Goal: Transaction & Acquisition: Purchase product/service

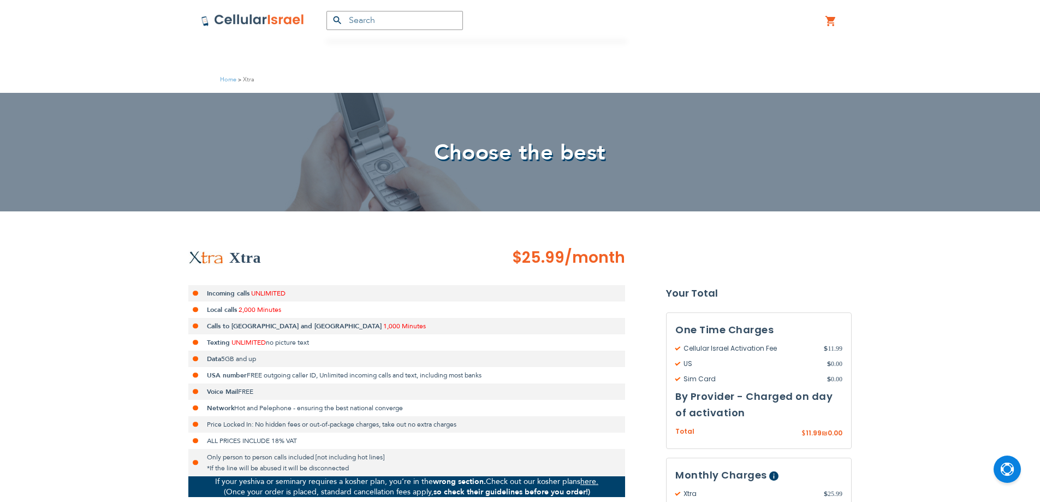
scroll to position [273, 0]
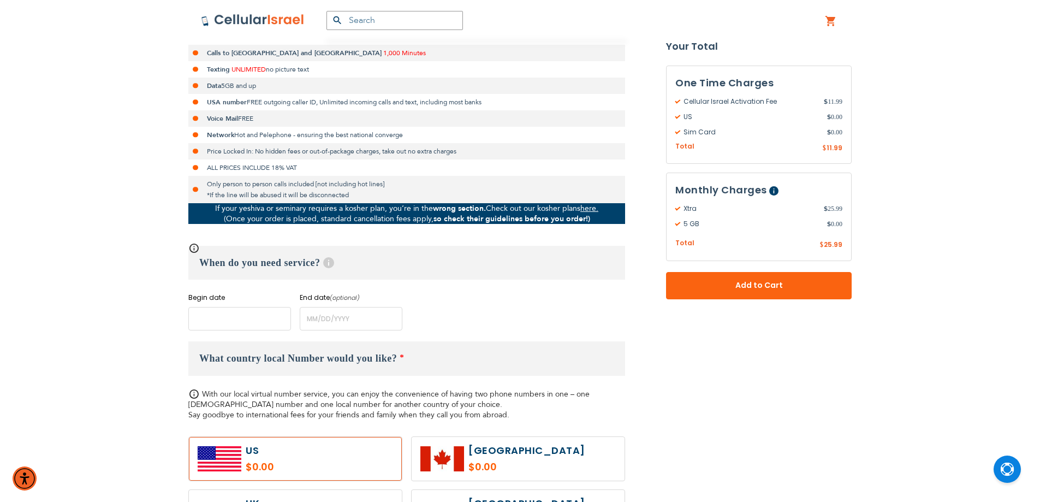
click at [218, 326] on input "name" at bounding box center [239, 318] width 103 height 23
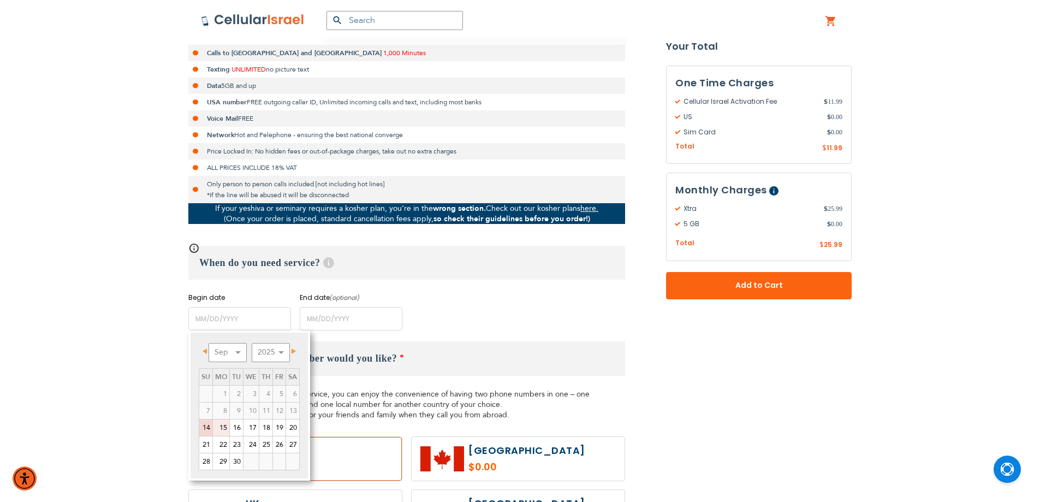
drag, startPoint x: 219, startPoint y: 428, endPoint x: 535, endPoint y: 383, distance: 319.4
click at [220, 428] on link "15" at bounding box center [221, 427] width 16 height 16
type input "[DATE]"
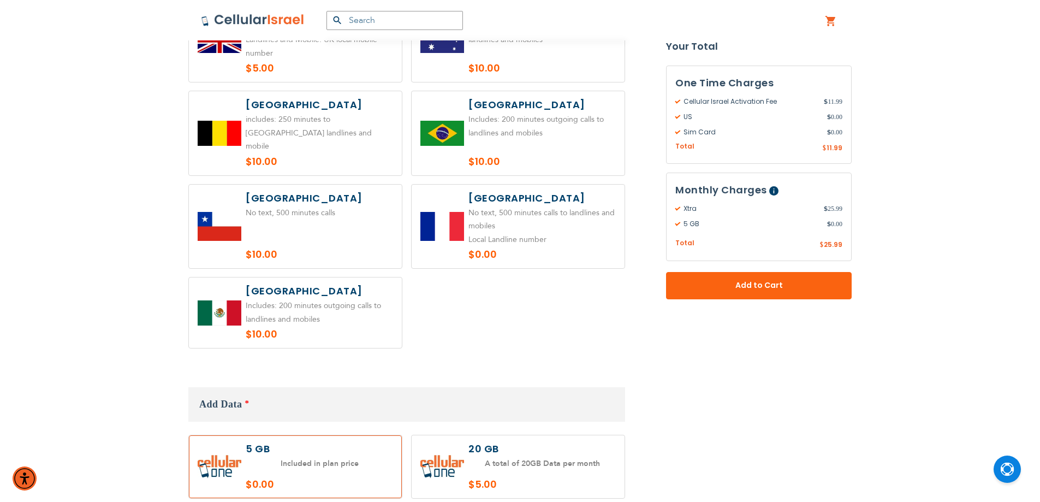
scroll to position [929, 0]
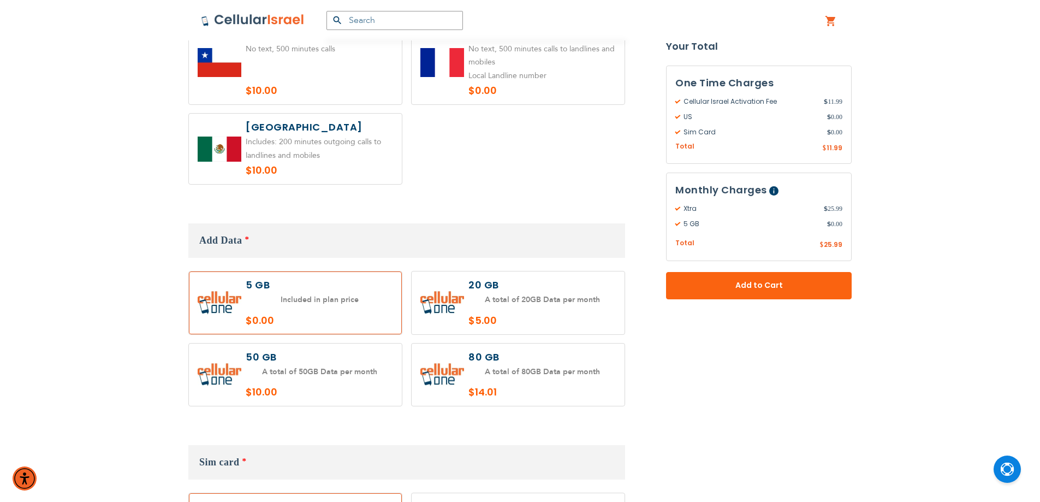
click at [553, 309] on label at bounding box center [518, 302] width 213 height 63
radio input "true"
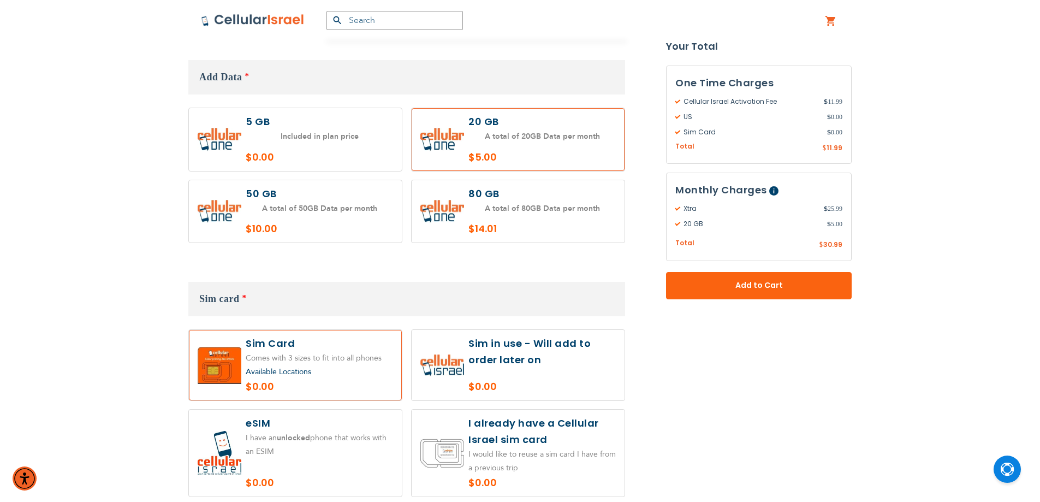
scroll to position [1092, 0]
click at [565, 342] on label at bounding box center [518, 364] width 213 height 70
radio input "true"
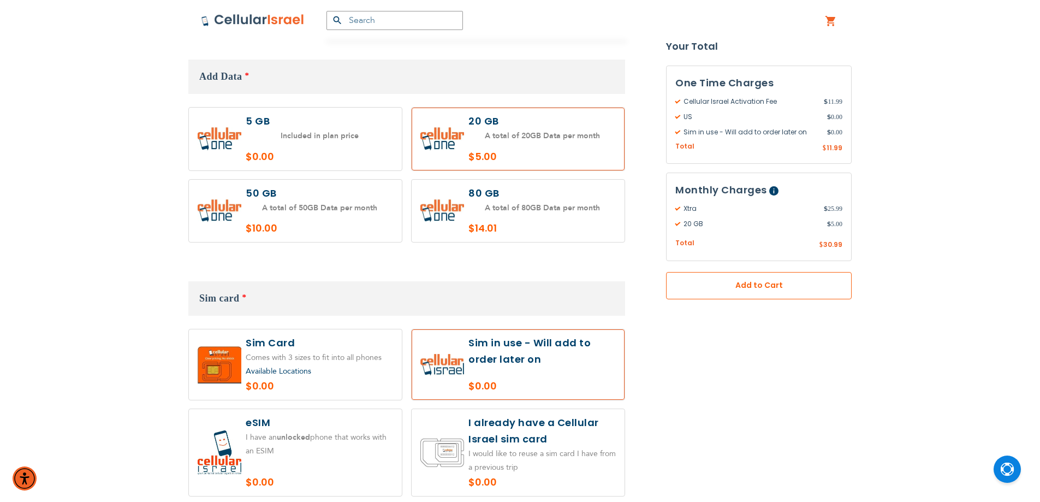
click at [743, 285] on span "Add to Cart" at bounding box center [759, 285] width 114 height 11
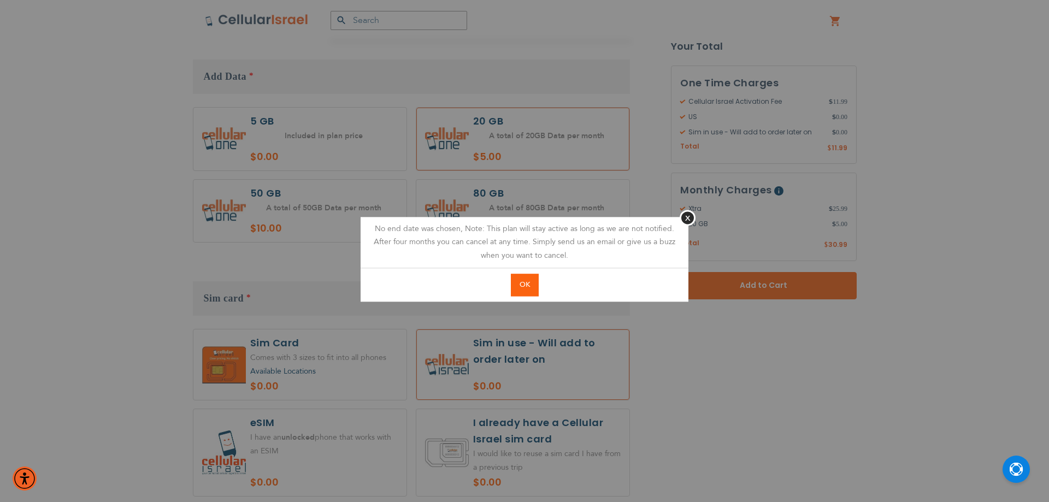
click at [531, 292] on button "OK" at bounding box center [525, 285] width 28 height 22
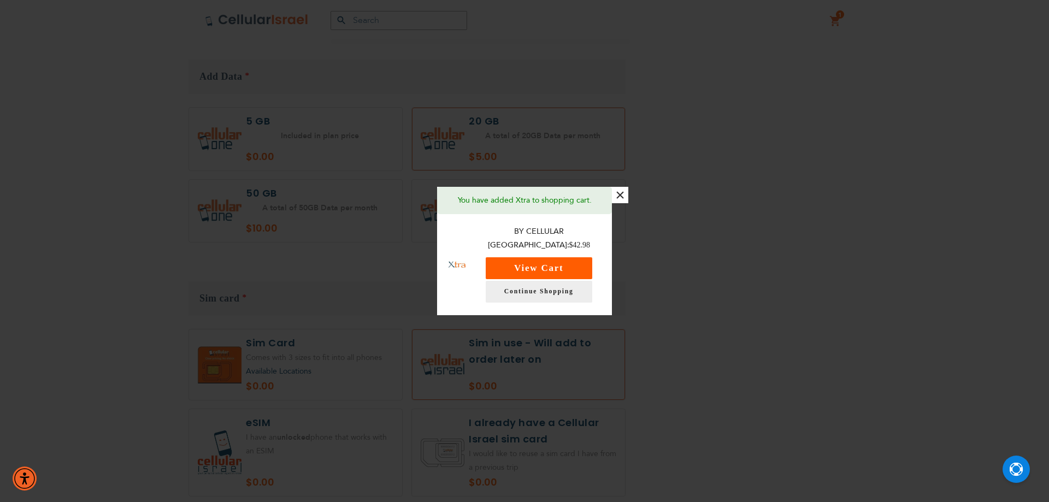
click at [549, 260] on button "View Cart" at bounding box center [539, 268] width 107 height 22
